Goal: Register for event/course

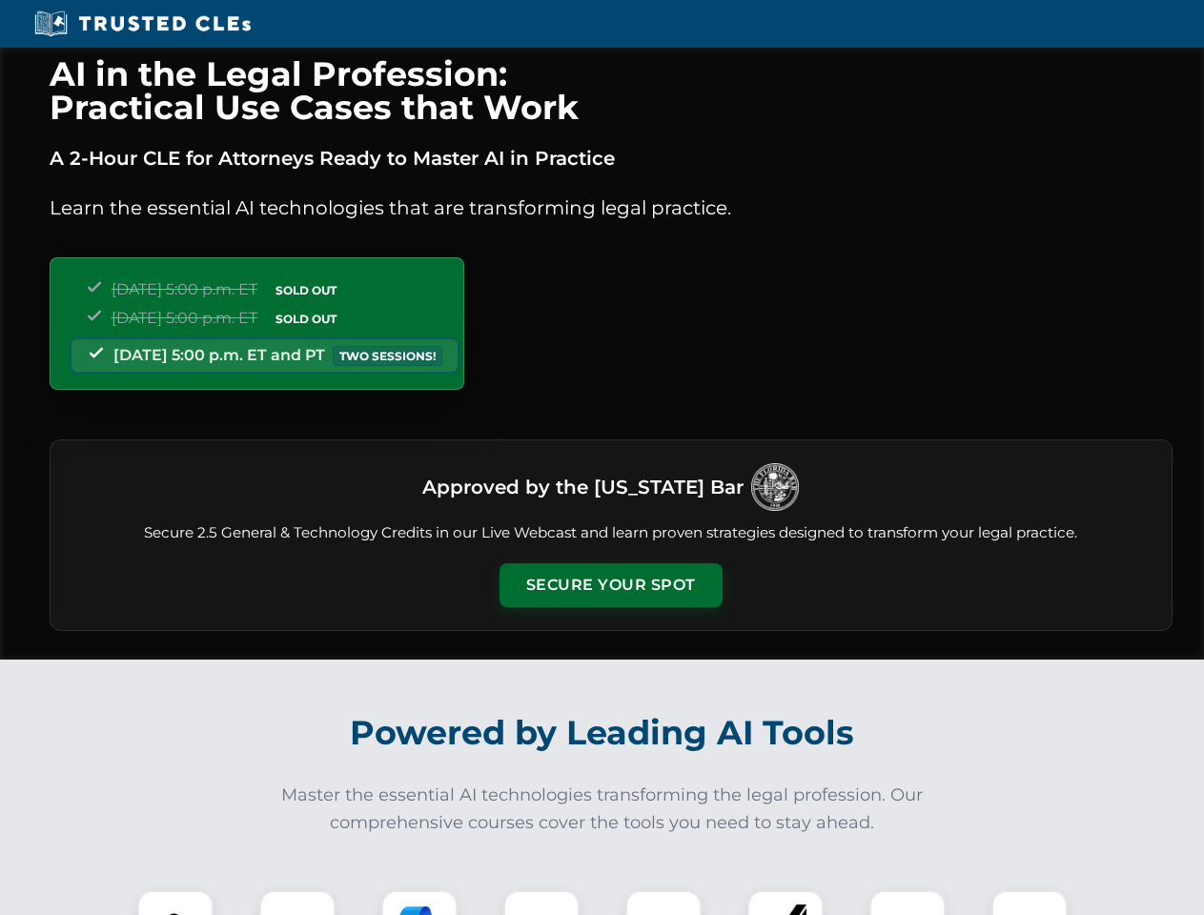
click at [610, 585] on button "Secure Your Spot" at bounding box center [610, 585] width 223 height 44
click at [175, 902] on img at bounding box center [175, 928] width 55 height 55
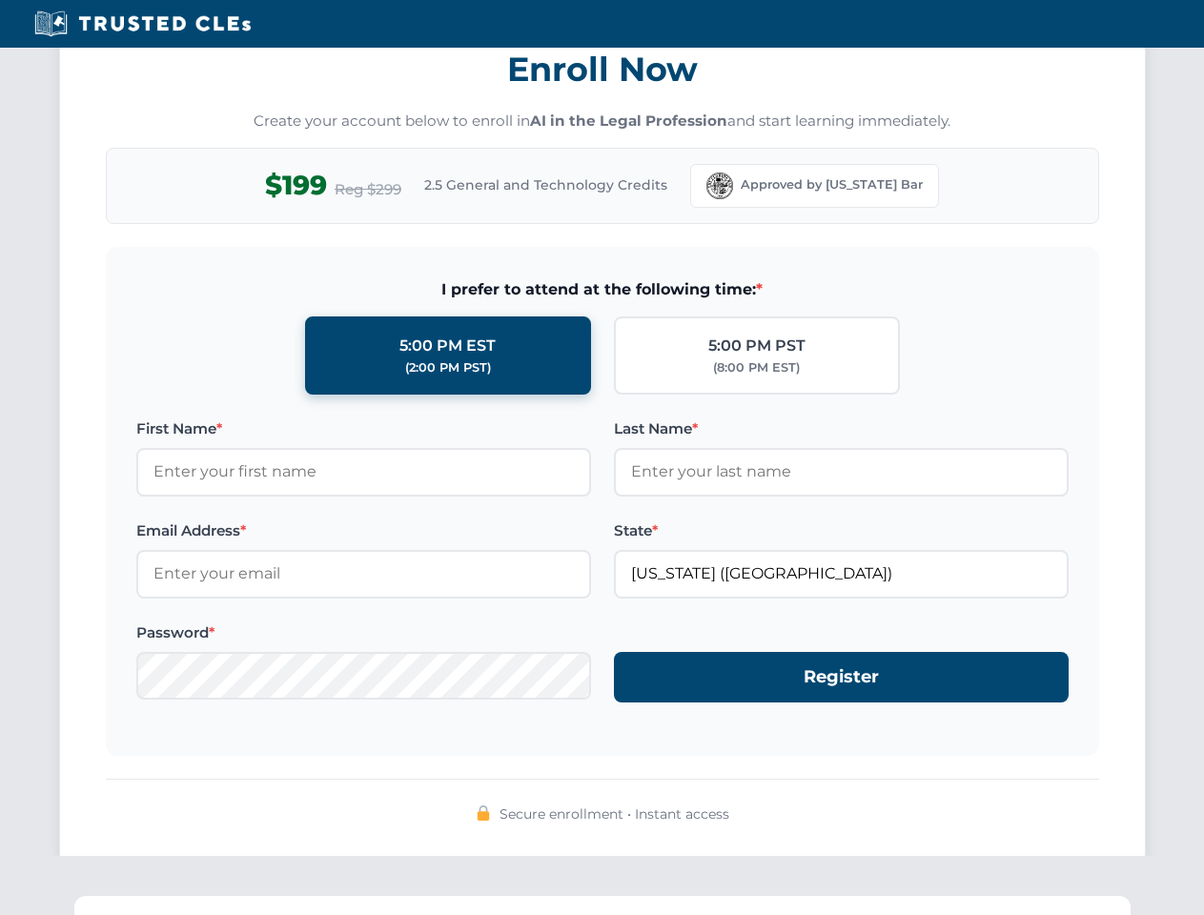
scroll to position [1871, 0]
